Goal: Task Accomplishment & Management: Use online tool/utility

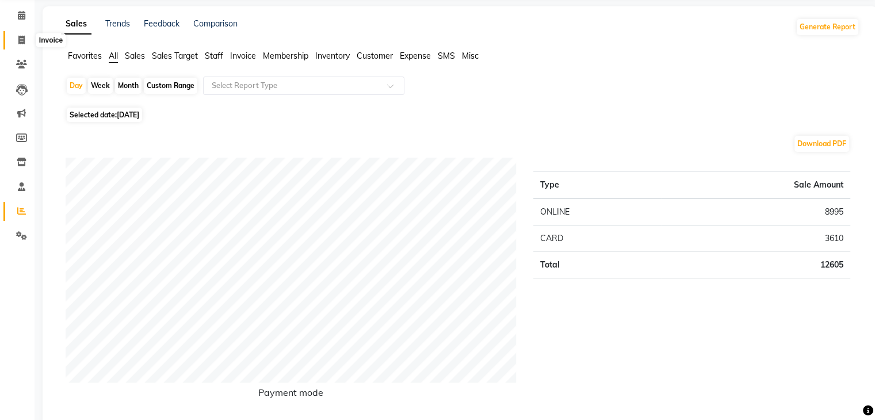
click at [25, 41] on span at bounding box center [22, 40] width 20 height 13
select select "service"
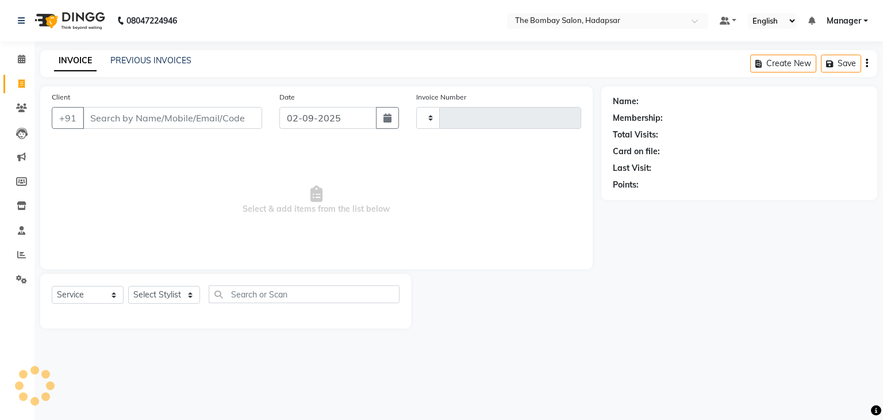
type input "0768"
select select "8374"
click at [184, 58] on link "PREVIOUS INVOICES" at bounding box center [150, 60] width 81 height 10
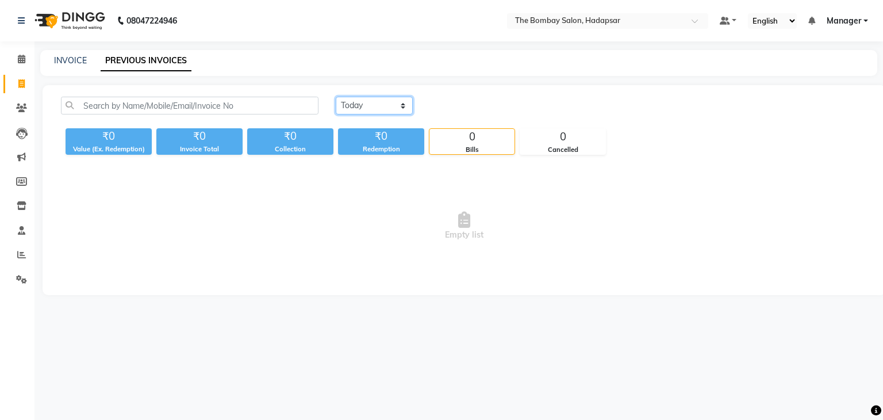
drag, startPoint x: 409, startPoint y: 97, endPoint x: 398, endPoint y: 136, distance: 40.6
click at [398, 136] on div "[DATE] [DATE] Custom Range ₹0 Value (Ex. Redemption) ₹0 Invoice Total ₹0 Collec…" at bounding box center [464, 126] width 821 height 58
select select "[DATE]"
click at [336, 97] on select "[DATE] [DATE] Custom Range" at bounding box center [374, 106] width 77 height 18
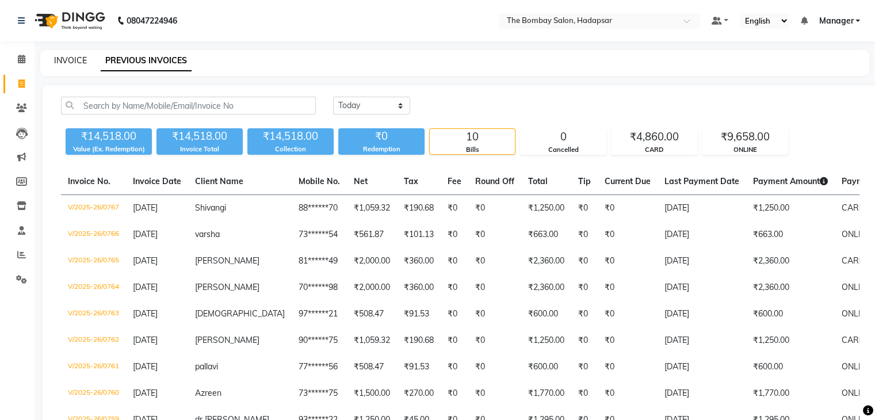
click at [69, 57] on link "INVOICE" at bounding box center [70, 60] width 33 height 10
select select "8374"
select select "service"
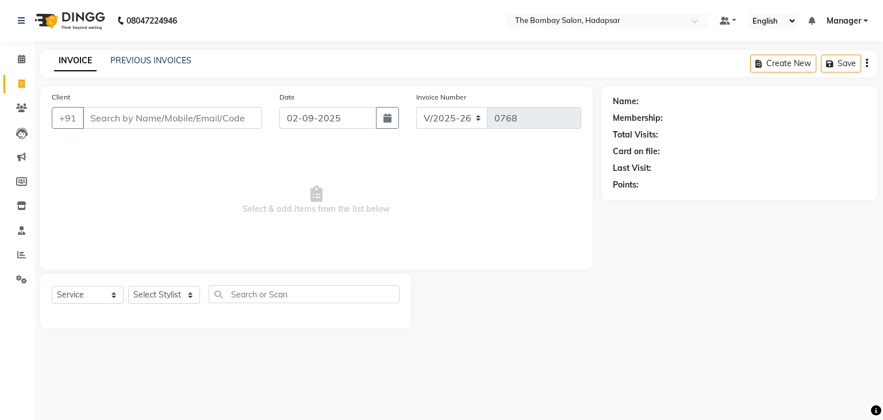
click at [117, 67] on div "INVOICE PREVIOUS INVOICES" at bounding box center [122, 61] width 165 height 13
click at [165, 60] on link "PREVIOUS INVOICES" at bounding box center [150, 60] width 81 height 10
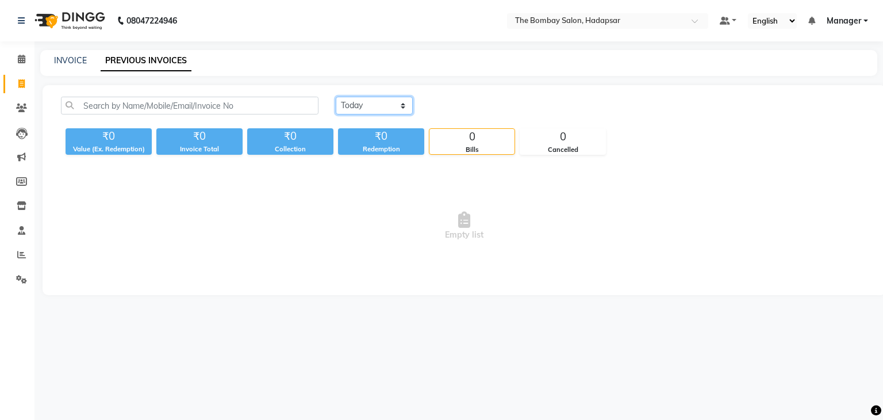
click at [385, 111] on select "[DATE] [DATE] Custom Range" at bounding box center [374, 106] width 77 height 18
select select "range"
click at [336, 97] on select "[DATE] [DATE] Custom Range" at bounding box center [374, 106] width 77 height 18
click at [465, 106] on input "02-09-2025" at bounding box center [468, 106] width 81 height 16
select select "9"
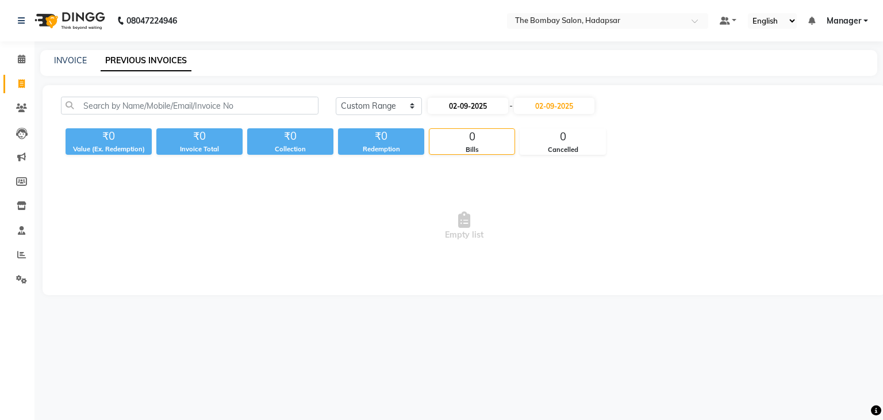
select select "2025"
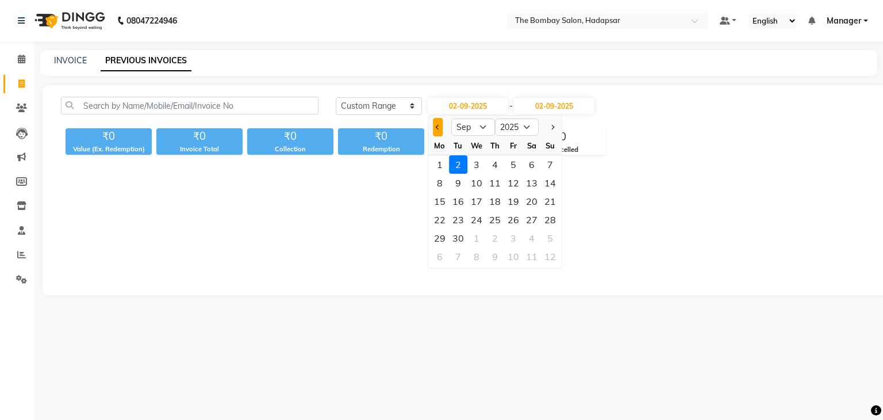
click at [435, 129] on button "Previous month" at bounding box center [438, 127] width 10 height 18
select select "8"
click at [515, 162] on div "1" at bounding box center [513, 164] width 18 height 18
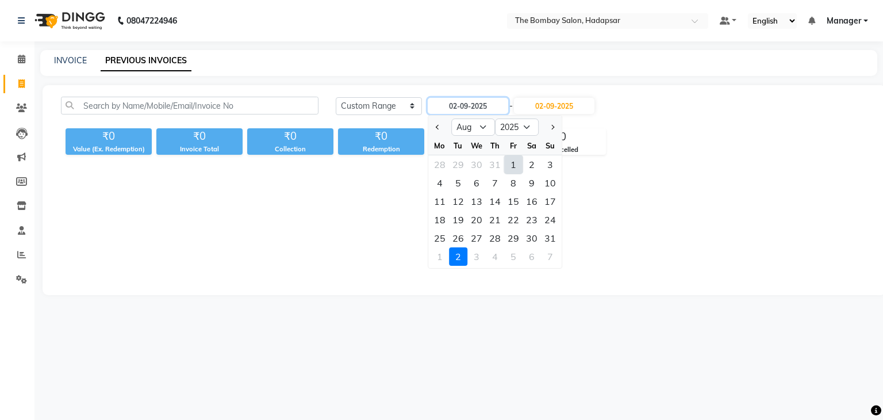
type input "[DATE]"
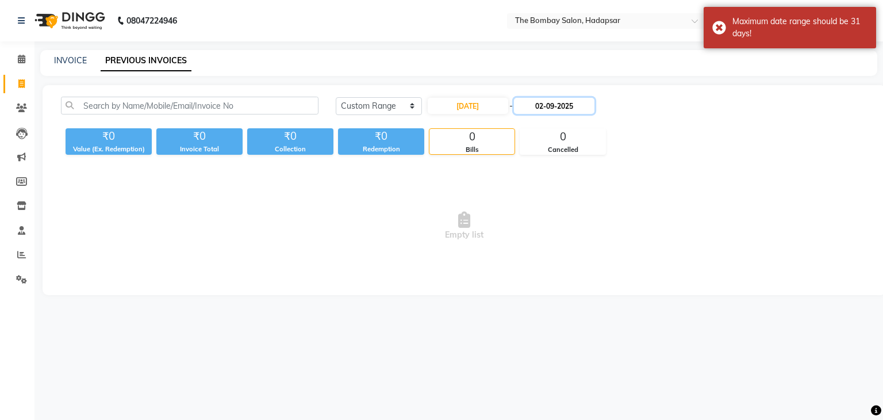
click at [542, 108] on input "02-09-2025" at bounding box center [554, 106] width 81 height 16
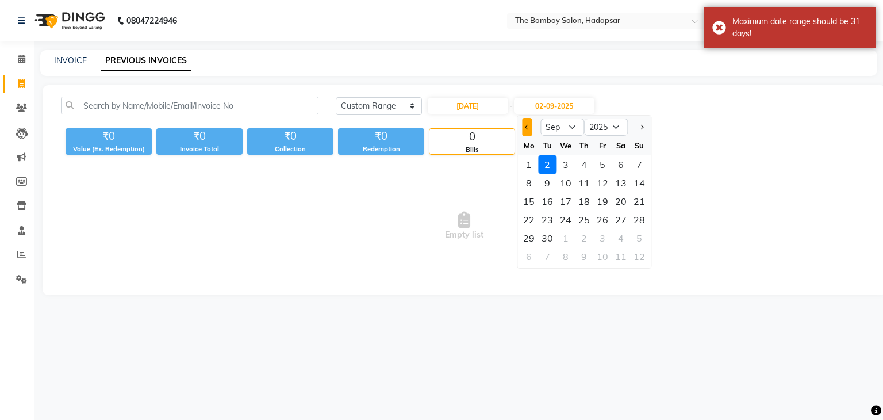
click at [529, 128] on button "Previous month" at bounding box center [527, 127] width 10 height 18
select select "8"
click at [633, 234] on div "31" at bounding box center [639, 238] width 18 height 18
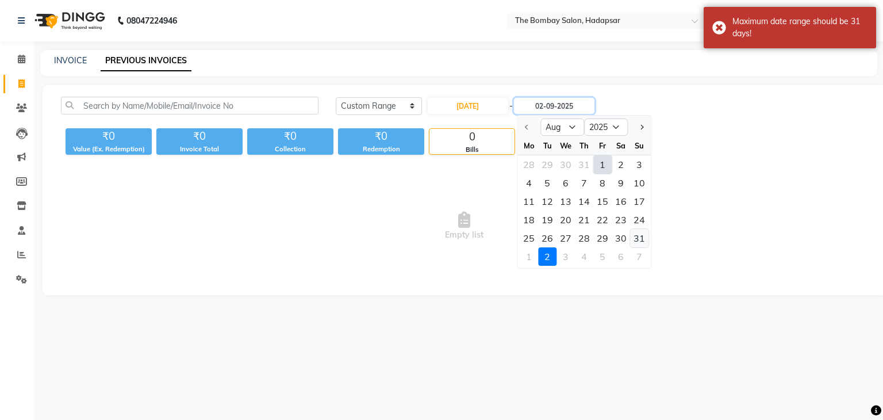
type input "[DATE]"
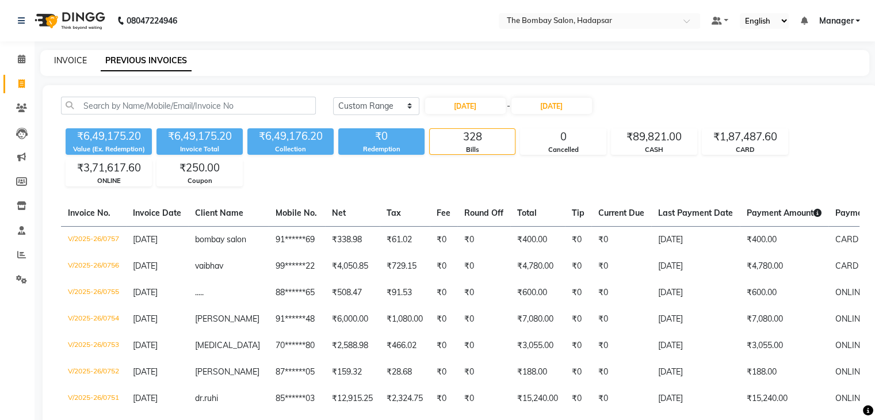
click at [85, 64] on link "INVOICE" at bounding box center [70, 60] width 33 height 10
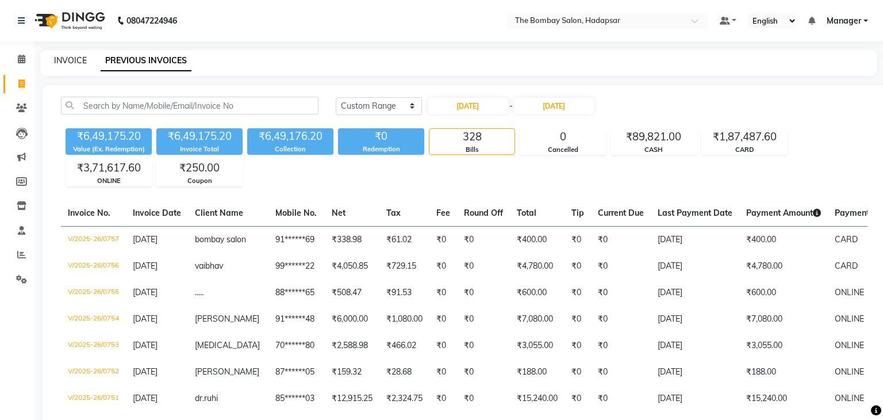
select select "8374"
select select "service"
